Goal: Information Seeking & Learning: Find specific page/section

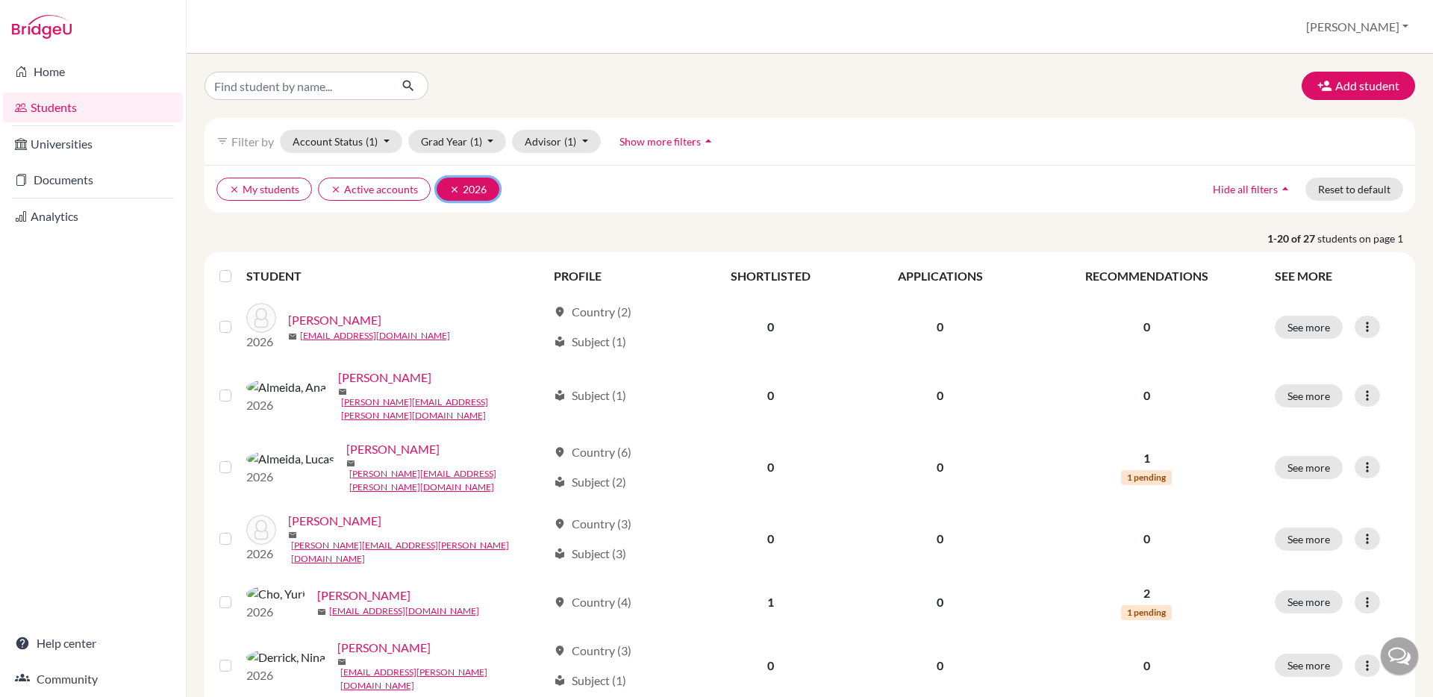
click at [455, 190] on icon "clear" at bounding box center [454, 189] width 10 height 10
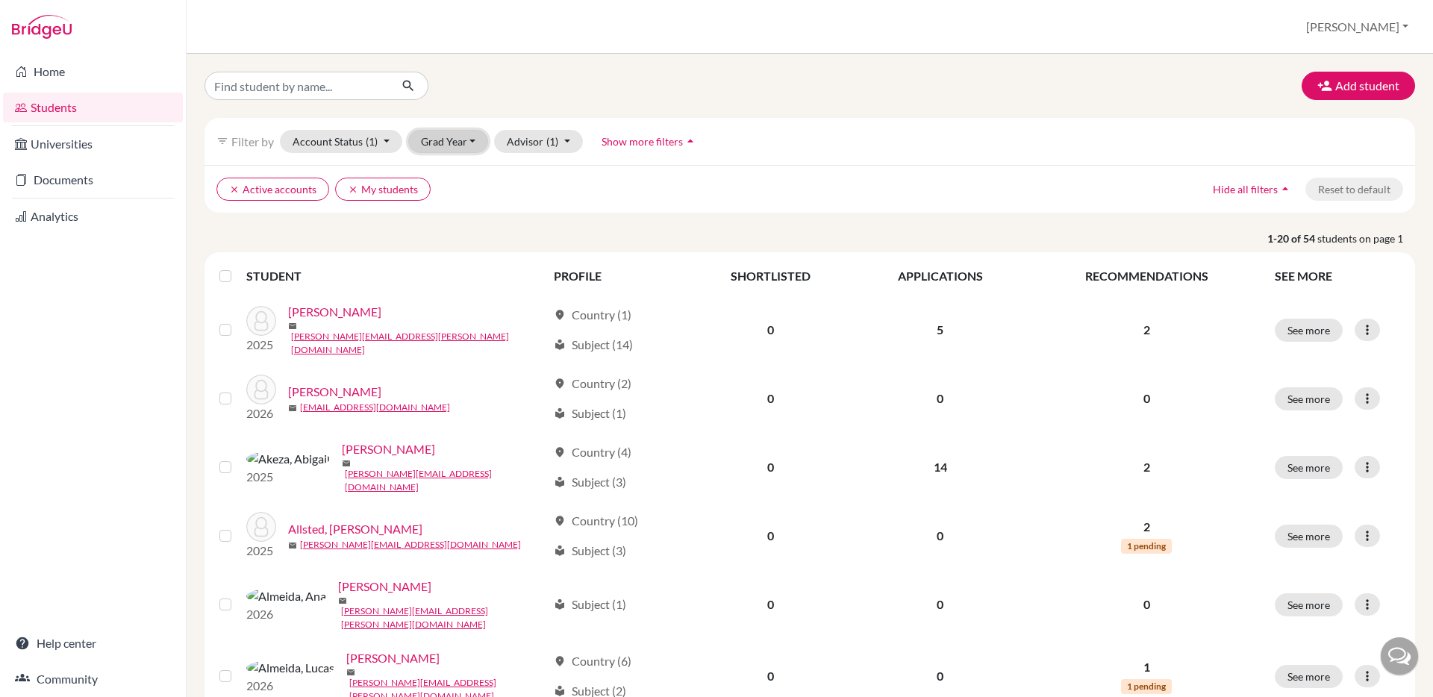
click at [469, 143] on button "Grad Year" at bounding box center [448, 141] width 81 height 23
click at [448, 219] on span "2025" at bounding box center [440, 221] width 27 height 18
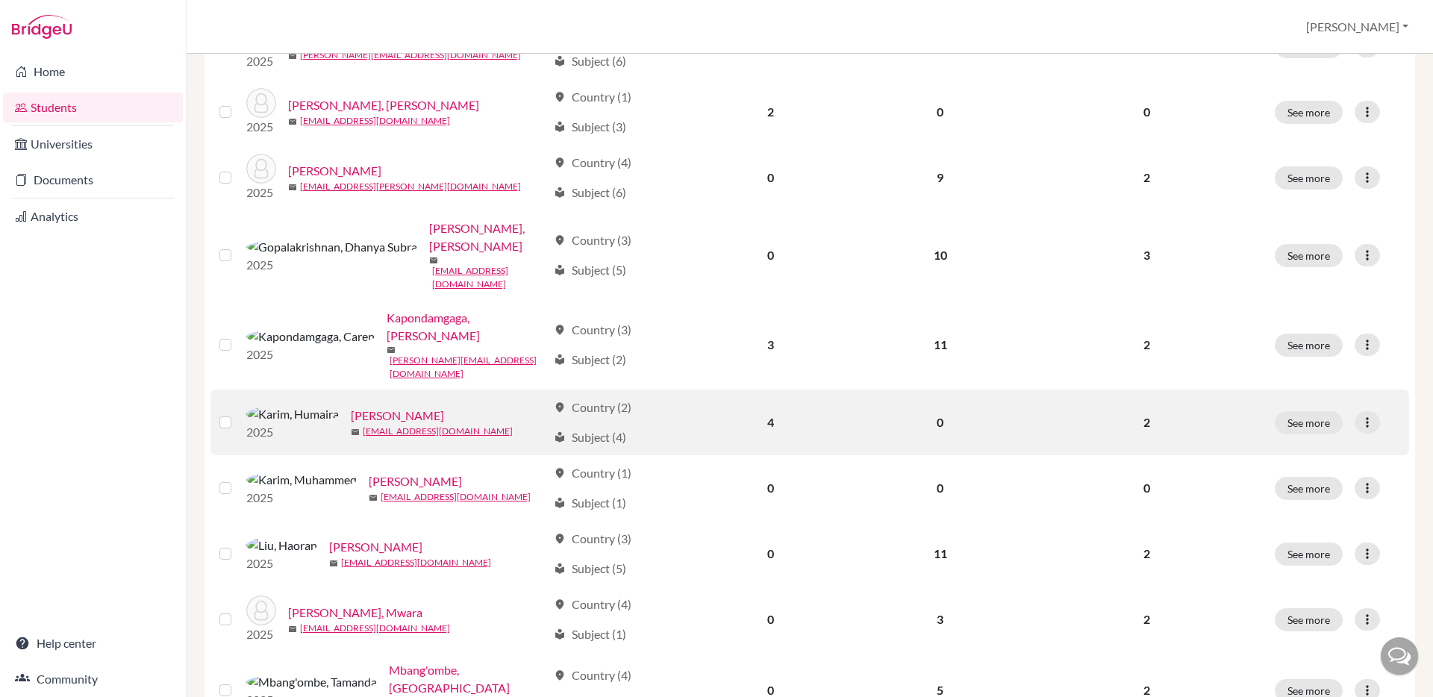
scroll to position [564, 0]
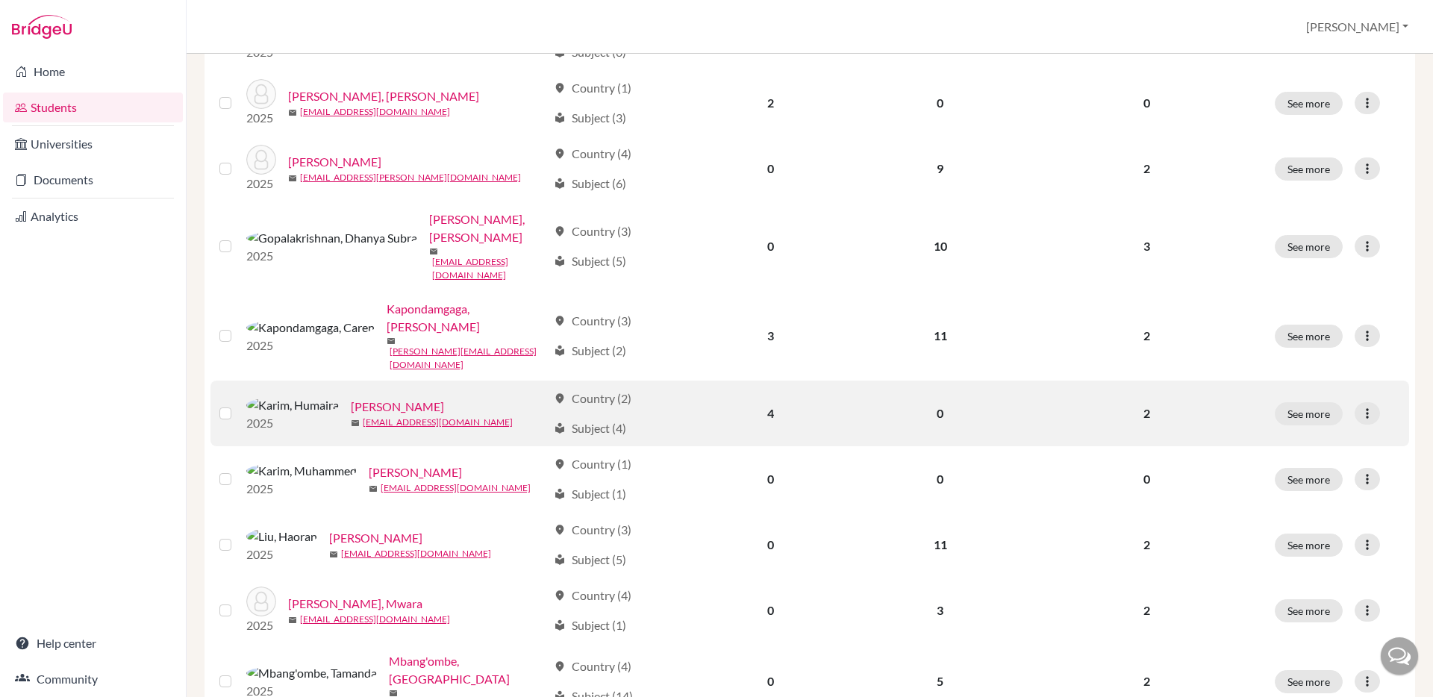
click at [351, 398] on link "[PERSON_NAME]" at bounding box center [397, 407] width 93 height 18
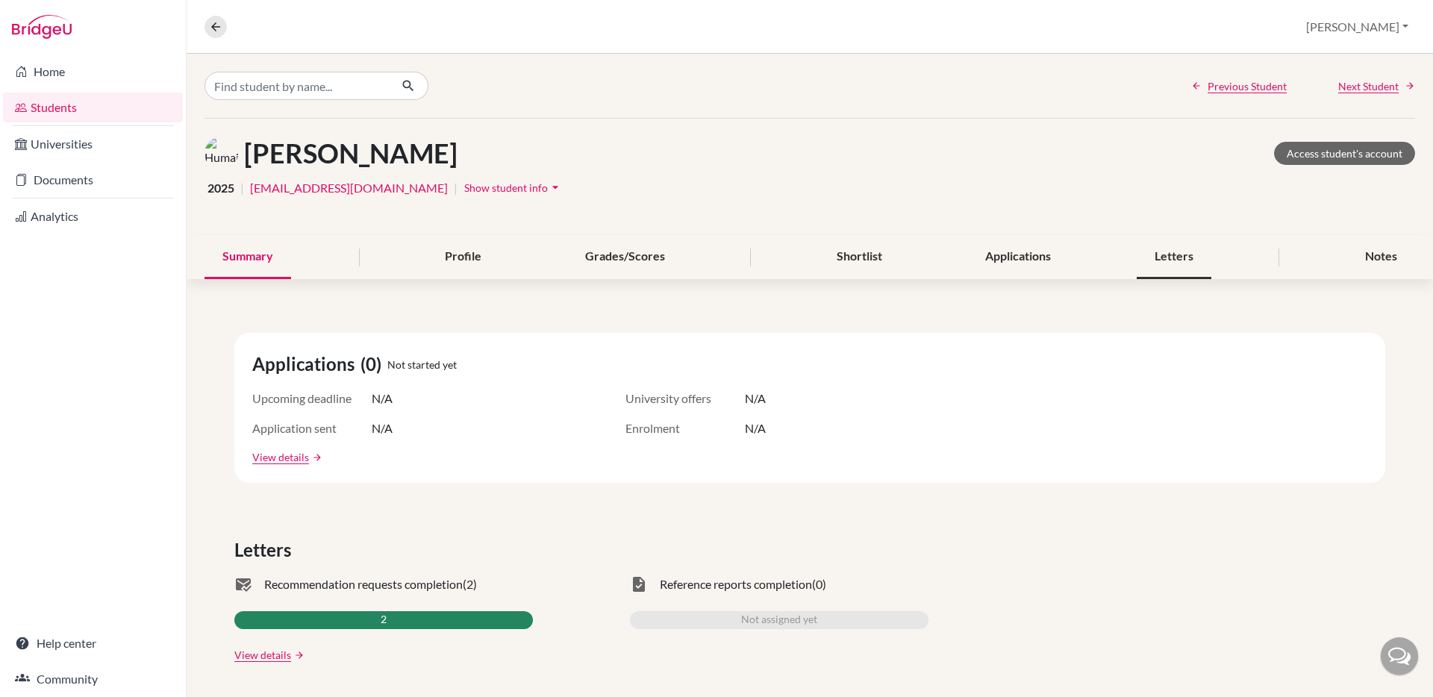
click at [1171, 255] on div "Letters" at bounding box center [1174, 257] width 75 height 44
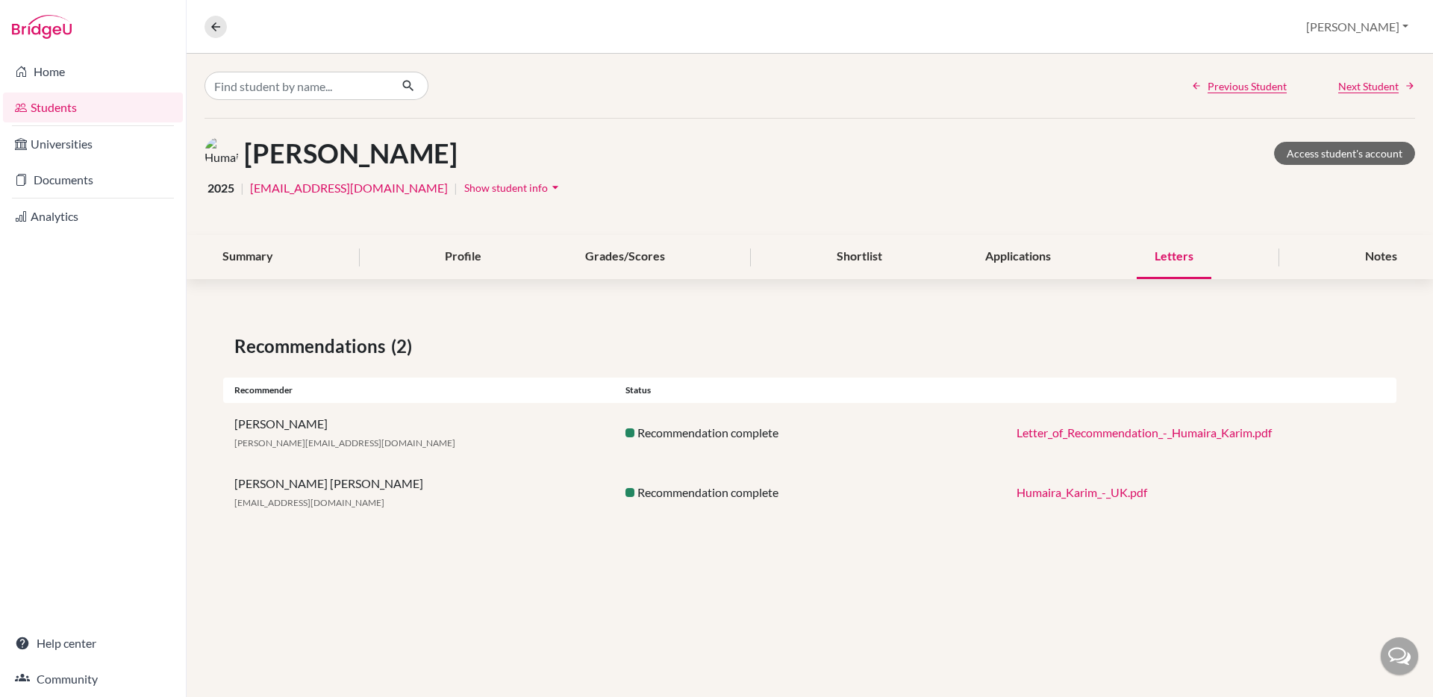
click at [1091, 428] on link "Letter_of_Recommendation_-_Humaira_Karim.pdf" at bounding box center [1144, 432] width 255 height 14
